Goal: Information Seeking & Learning: Learn about a topic

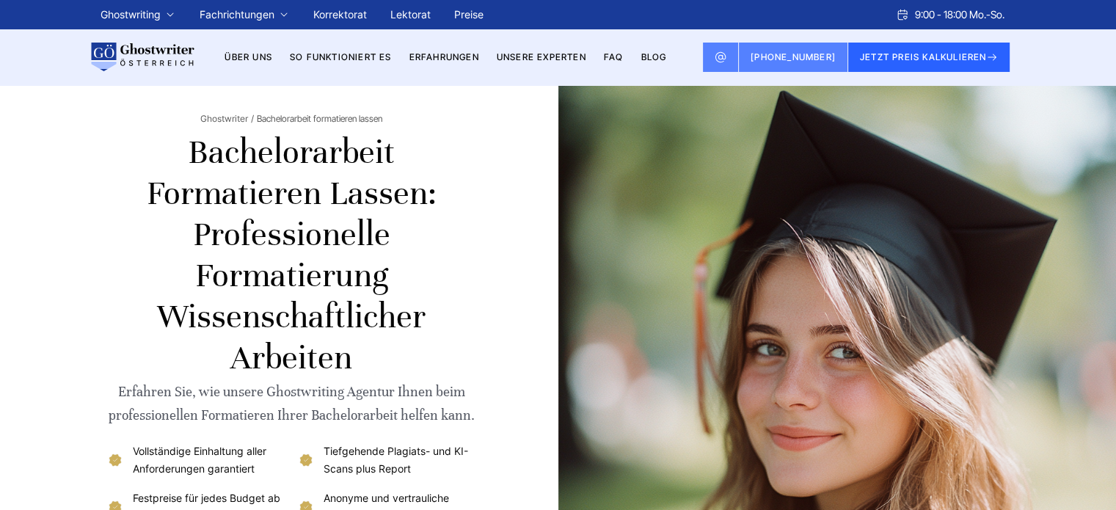
click at [453, 231] on h1 "Bachelorarbeit formatieren lassen: Professionelle Formatierung wissenschaftlich…" at bounding box center [291, 255] width 370 height 246
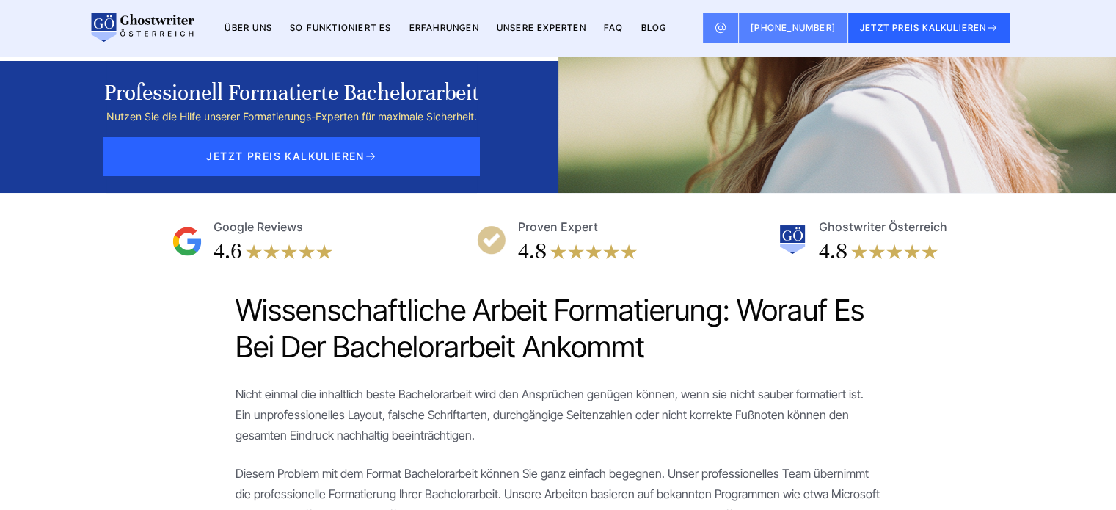
scroll to position [440, 0]
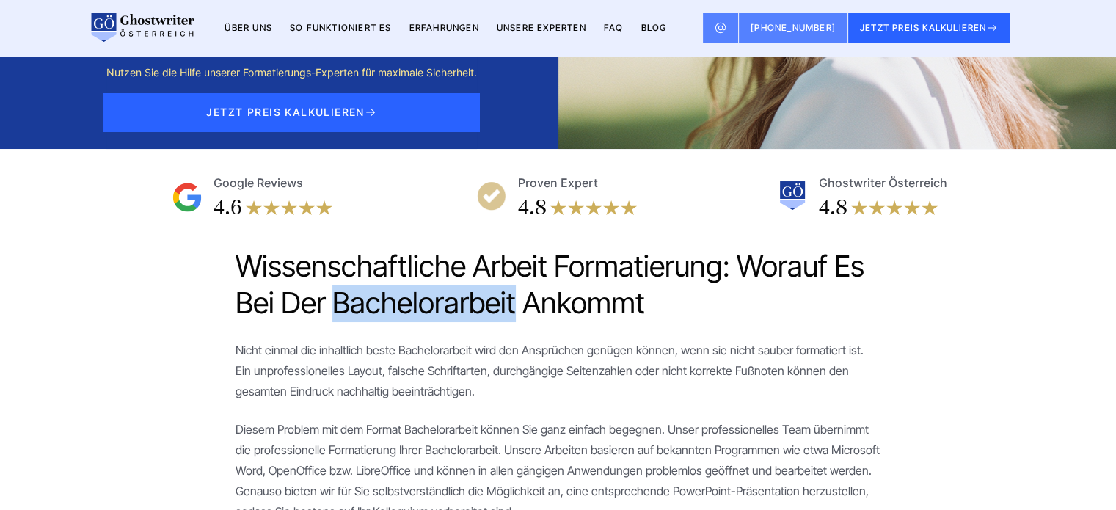
drag, startPoint x: 515, startPoint y: 304, endPoint x: 340, endPoint y: 304, distance: 174.6
click at [340, 304] on span "Wissenschaftliche Arbeit Formatierung: Worauf es bei der Bachelorarbeit ankommt" at bounding box center [549, 284] width 629 height 73
copy span "Bachelorarbeit"
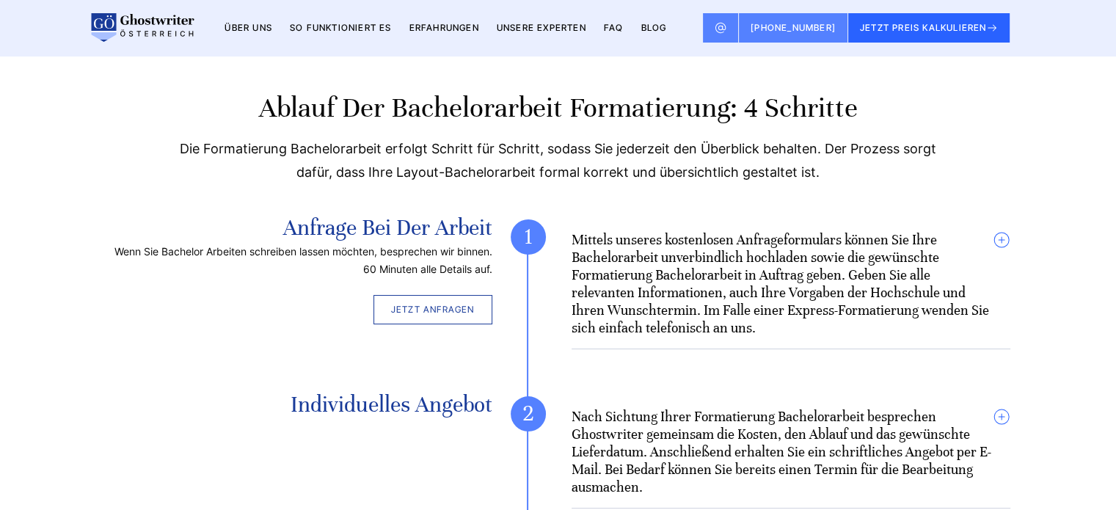
scroll to position [4506, 0]
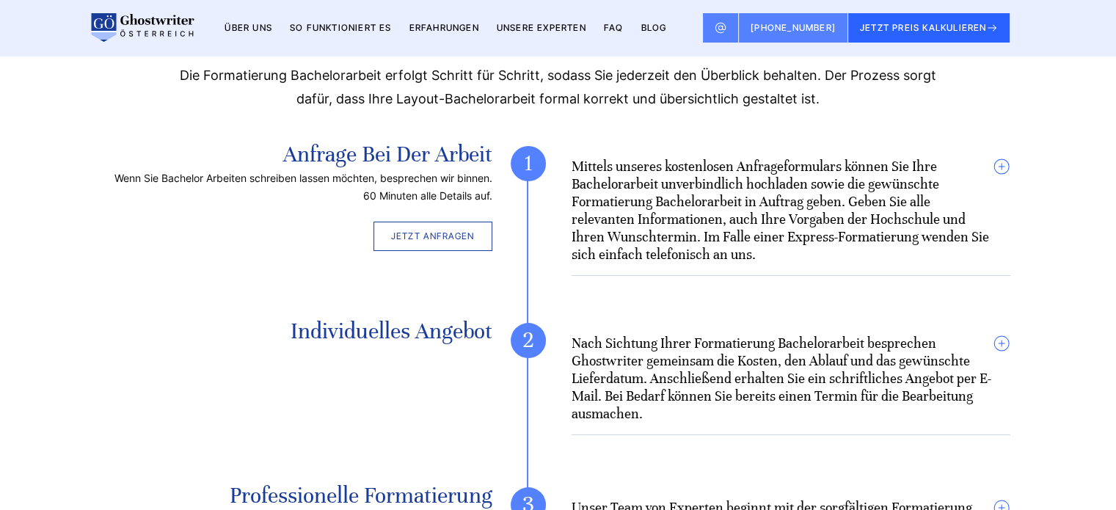
click at [1009, 161] on summary "Mittels unseres kostenlosen Anfrageformulars können Sie Ihre Bachelorarbeit unv…" at bounding box center [790, 211] width 439 height 106
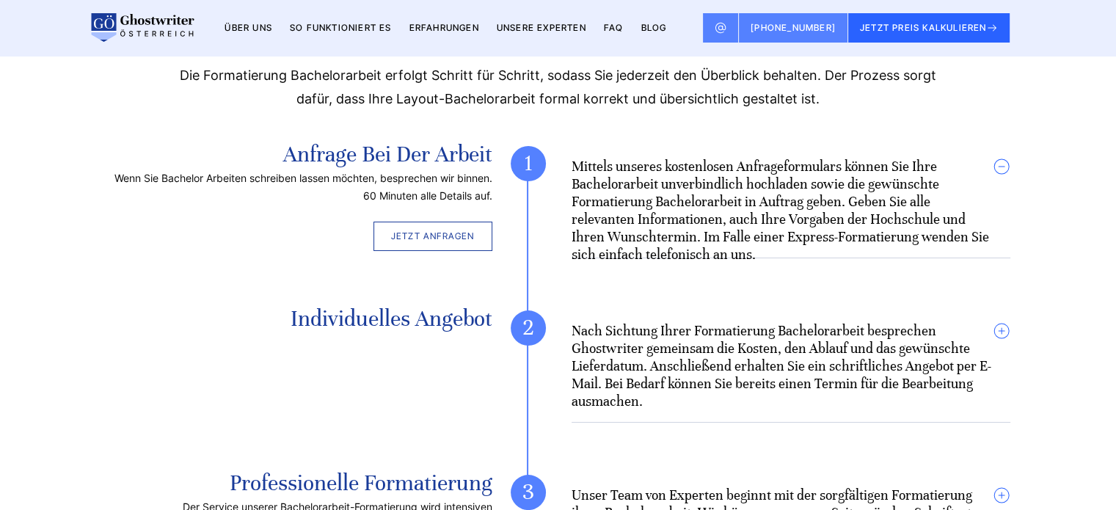
click at [1003, 163] on summary "Mittels unseres kostenlosen Anfrageformulars können Sie Ihre Bachelorarbeit unv…" at bounding box center [790, 211] width 439 height 106
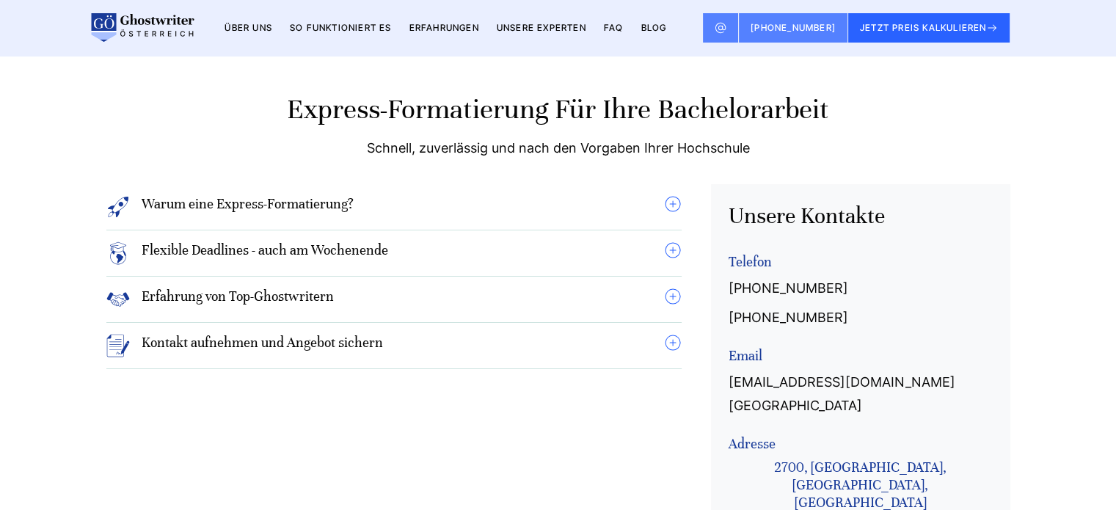
scroll to position [7293, 0]
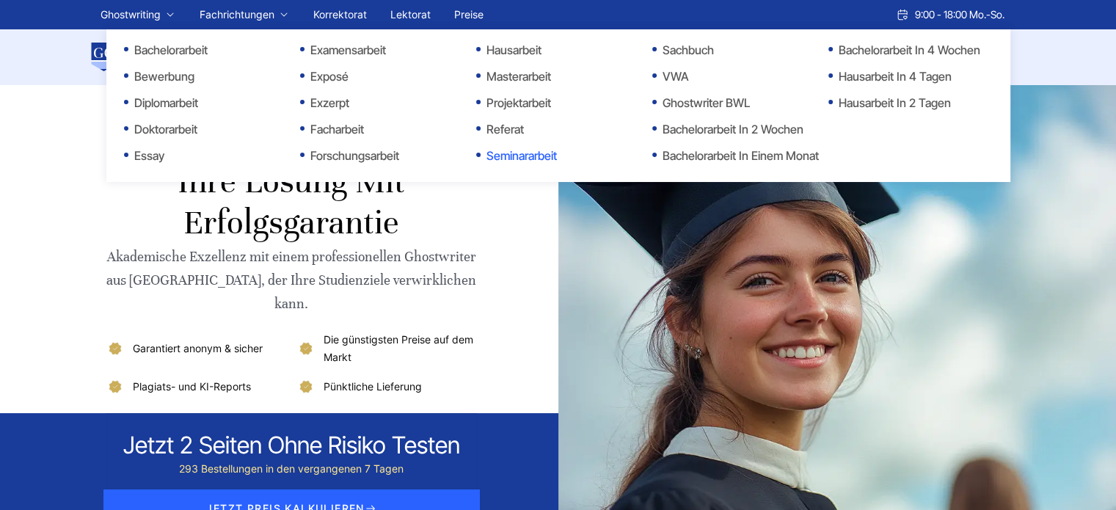
click at [522, 154] on link "Seminararbeit" at bounding box center [549, 156] width 147 height 18
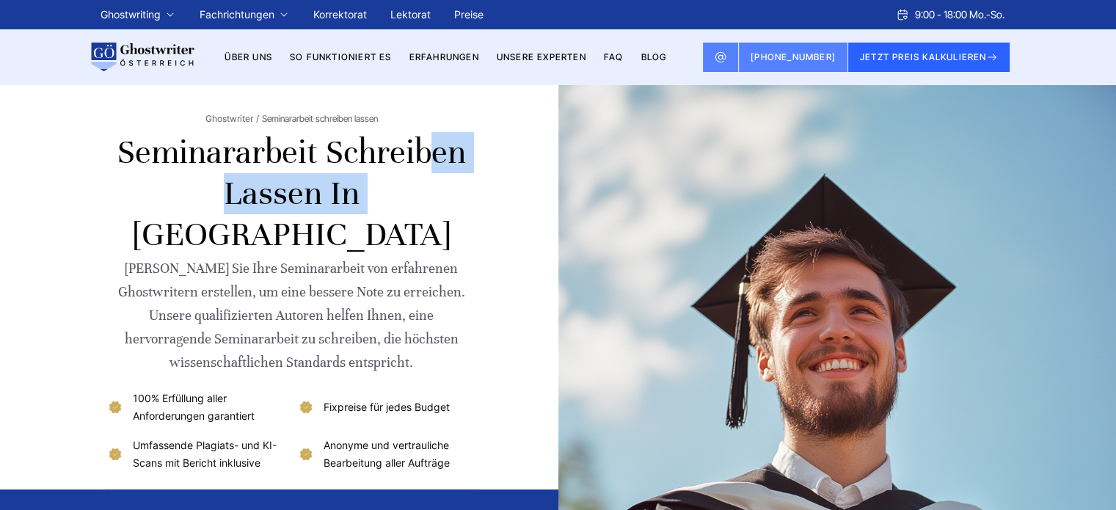
copy h1 "Seminararbeit"
drag, startPoint x: 268, startPoint y: 158, endPoint x: 109, endPoint y: 156, distance: 159.2
click at [109, 156] on h1 "Seminararbeit schreiben lassen in Österreich" at bounding box center [291, 193] width 370 height 123
